Goal: Navigation & Orientation: Find specific page/section

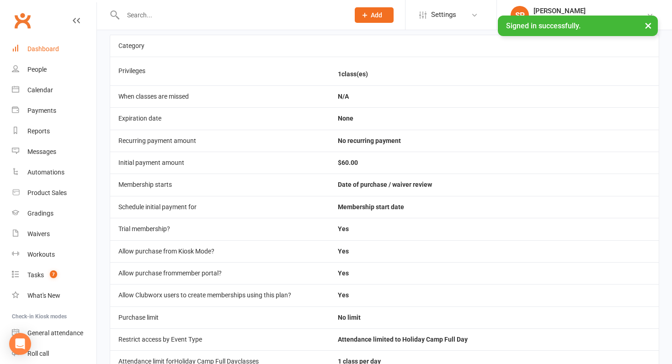
click at [50, 42] on link "Dashboard" at bounding box center [54, 49] width 85 height 21
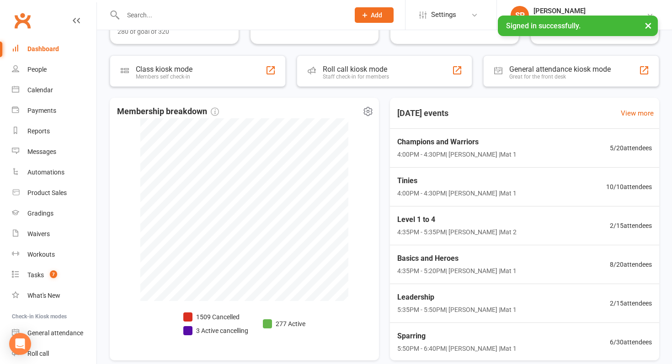
scroll to position [189, 0]
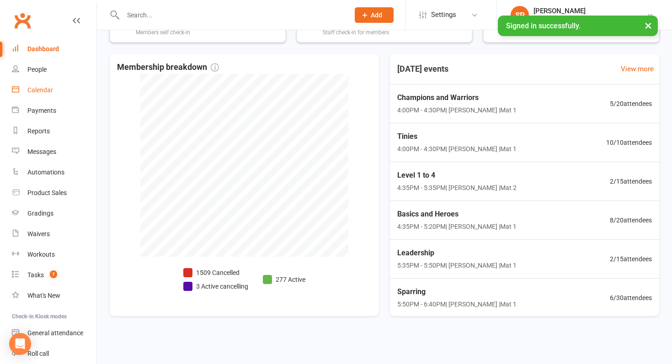
click at [42, 89] on div "Calendar" at bounding box center [40, 89] width 26 height 7
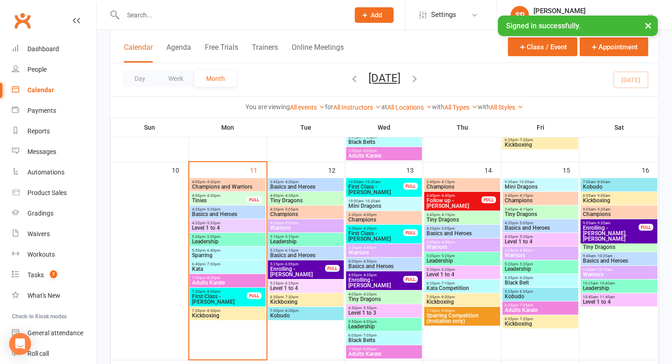
scroll to position [492, 0]
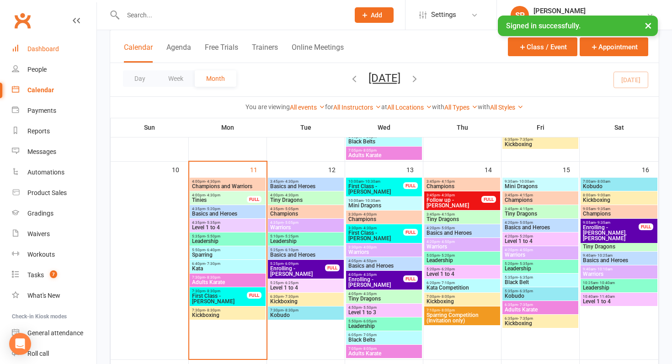
click at [56, 48] on div "Dashboard" at bounding box center [43, 48] width 32 height 7
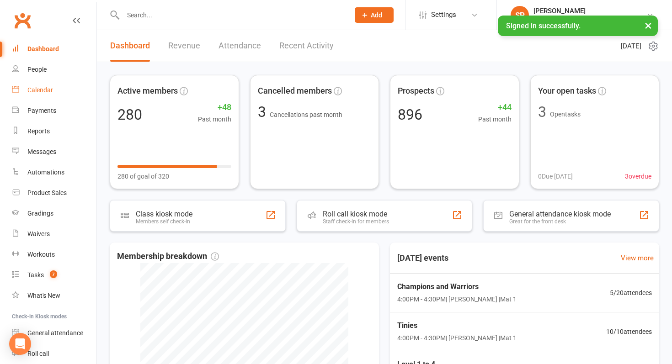
click at [40, 89] on div "Calendar" at bounding box center [40, 89] width 26 height 7
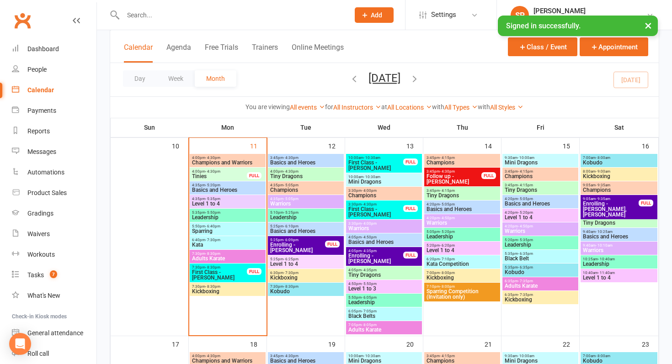
scroll to position [517, 0]
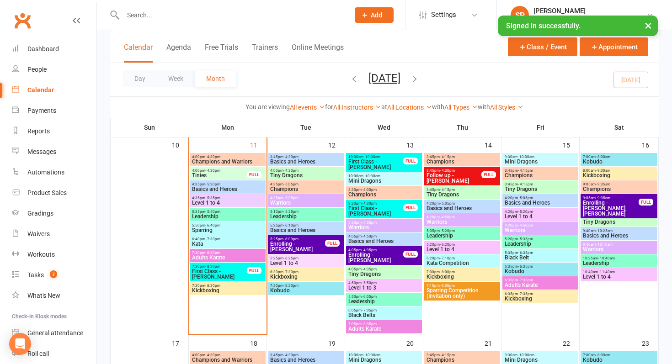
click at [651, 25] on button "×" at bounding box center [648, 26] width 16 height 20
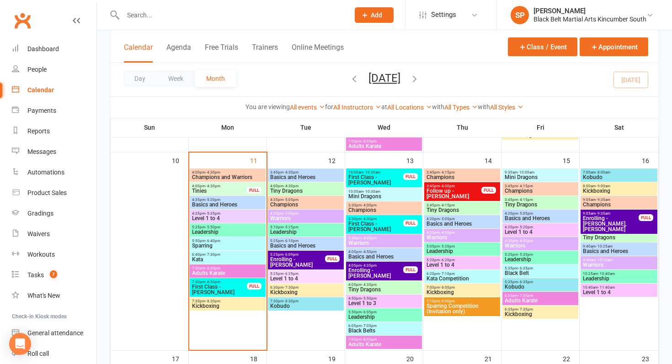
scroll to position [501, 0]
